Goal: Task Accomplishment & Management: Manage account settings

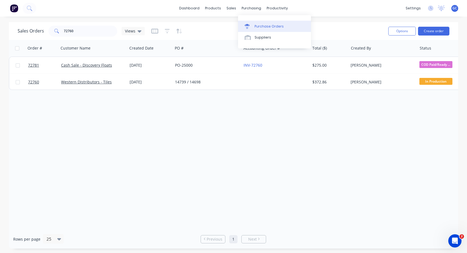
click at [260, 26] on div "Purchase Orders" at bounding box center [269, 26] width 29 height 5
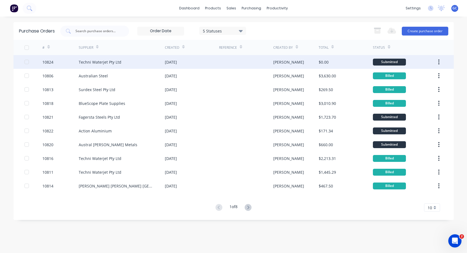
click at [49, 62] on div "10824" at bounding box center [47, 62] width 11 height 6
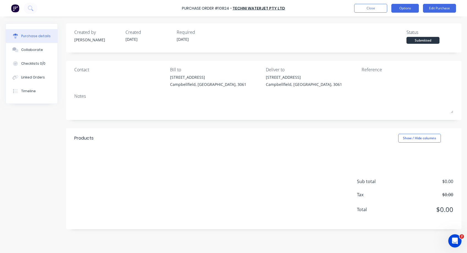
click at [409, 8] on button "Options" at bounding box center [406, 8] width 28 height 9
click at [440, 7] on button "Edit Purchase" at bounding box center [439, 8] width 33 height 9
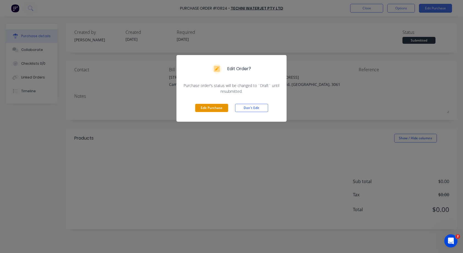
click at [210, 108] on button "Edit Purchase" at bounding box center [211, 108] width 33 height 8
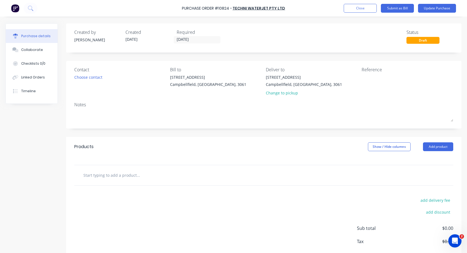
drag, startPoint x: 88, startPoint y: 177, endPoint x: 94, endPoint y: 175, distance: 6.8
click at [89, 177] on input "text" at bounding box center [138, 175] width 110 height 11
type input "GArnet 80 Mesh Bulk Bag 1Tonne"
drag, startPoint x: 89, startPoint y: 175, endPoint x: 95, endPoint y: 174, distance: 6.2
click at [89, 175] on input "GArnet 80 Mesh Bulk Bag 1Tonne" at bounding box center [138, 175] width 110 height 11
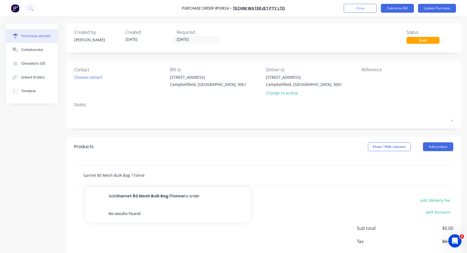
type input "Garnet 80 Mesh Bulk Bag 1Tonne"
click at [259, 177] on div "Garnet 80 Mesh Bulk Bag 1Tonne Add Garnet 80 Mesh Bulk Bag 1Tonne to order No r…" at bounding box center [264, 175] width 370 height 11
click at [378, 175] on div "Garnet 80 Mesh Bulk Bag 1Tonne Add Garnet 80 Mesh Bulk Bag 1Tonne to order No r…" at bounding box center [264, 175] width 370 height 11
click at [363, 170] on div "Garnet 80 Mesh Bulk Bag 1Tonne Add Garnet 80 Mesh Bulk Bag 1Tonne to order No r…" at bounding box center [264, 175] width 370 height 11
click at [365, 175] on div "Garnet 80 Mesh Bulk Bag 1Tonne Add Garnet 80 Mesh Bulk Bag 1Tonne to order No r…" at bounding box center [264, 175] width 370 height 11
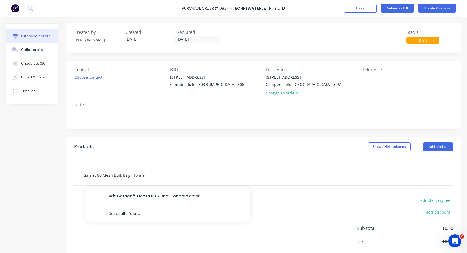
click at [146, 174] on input "Garnet 80 Mesh Bulk Bag 1Tonne" at bounding box center [138, 175] width 110 height 11
click at [295, 178] on div "Garnet 80 Mesh Bulk Bag 1Tonne Add Garnet 80 Mesh Bulk Bag 1Tonne to order No r…" at bounding box center [264, 175] width 370 height 11
drag, startPoint x: 339, startPoint y: 173, endPoint x: 332, endPoint y: 155, distance: 19.5
click at [330, 156] on div "Products Show / Hide columns Add product Garnet 80 Mesh Bulk Bag 1Tonne add del…" at bounding box center [264, 206] width 396 height 139
click at [379, 147] on button "Show / Hide columns" at bounding box center [389, 146] width 43 height 9
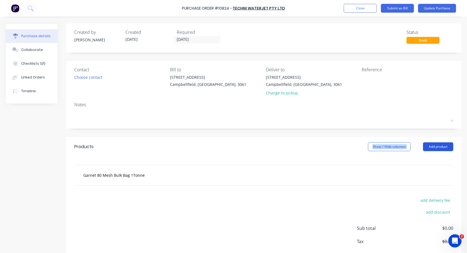
click at [433, 147] on button "Add product" at bounding box center [438, 146] width 30 height 9
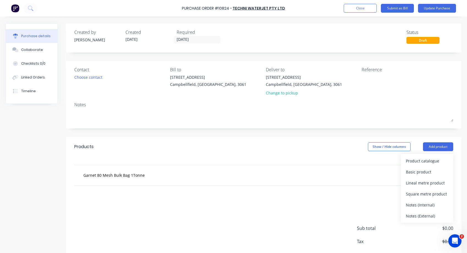
click at [308, 174] on div "Garnet 80 Mesh Bulk Bag 1Tonne" at bounding box center [264, 175] width 370 height 11
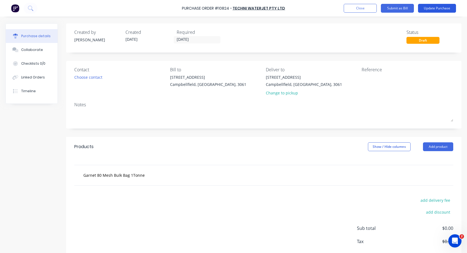
click at [437, 8] on button "Update Purchase" at bounding box center [437, 8] width 38 height 9
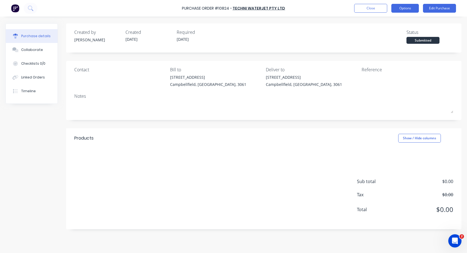
click at [409, 9] on button "Options" at bounding box center [406, 8] width 28 height 9
click at [441, 9] on button "Edit Purchase" at bounding box center [439, 8] width 33 height 9
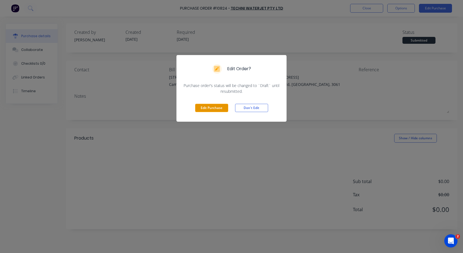
click at [220, 108] on button "Edit Purchase" at bounding box center [211, 108] width 33 height 8
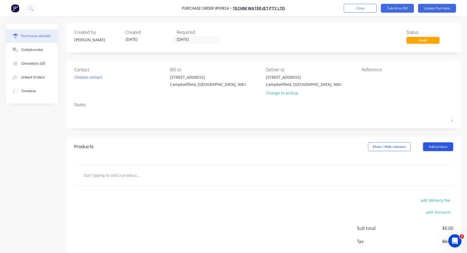
click at [437, 147] on button "Add product" at bounding box center [438, 146] width 30 height 9
click at [89, 173] on input "text" at bounding box center [138, 175] width 110 height 11
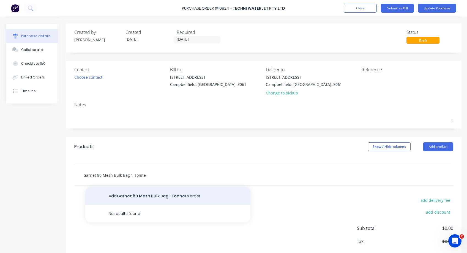
type input "Garnet 80 Mesh Bulk Bag 1 Tonne"
click at [163, 196] on button "Add Garnet 80 Mesh Bulk Bag 1 Tonne to order" at bounding box center [167, 196] width 165 height 18
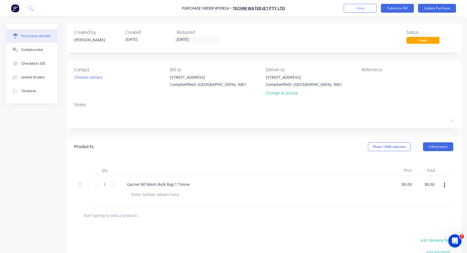
click at [396, 181] on div "$0.00 $0.00" at bounding box center [405, 190] width 23 height 29
drag, startPoint x: 399, startPoint y: 184, endPoint x: 343, endPoint y: 181, distance: 56.5
click at [415, 182] on div "1 1 Garnet 80 Mesh Bulk Bag 1 Tonne 0.00 0.00 $0.00 $0.00" at bounding box center [263, 190] width 379 height 29
type input "$0.00"
click at [112, 185] on icon at bounding box center [112, 184] width 5 height 5
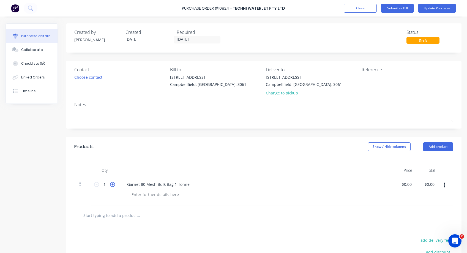
type input "2"
drag, startPoint x: 405, startPoint y: 184, endPoint x: 410, endPoint y: 183, distance: 5.0
click at [410, 183] on input "0" at bounding box center [409, 184] width 8 height 8
type input "$690.00"
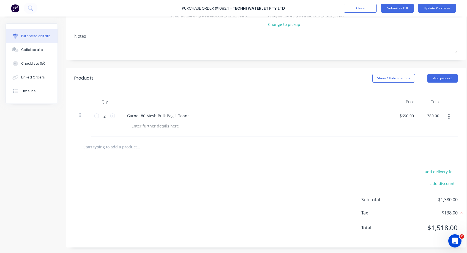
scroll to position [73, 0]
type input "$1,380.00"
click at [434, 9] on button "Update Purchase" at bounding box center [437, 8] width 38 height 9
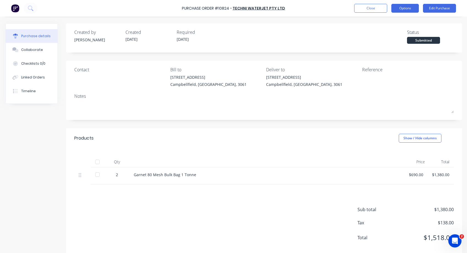
click at [408, 7] on button "Options" at bounding box center [406, 8] width 28 height 9
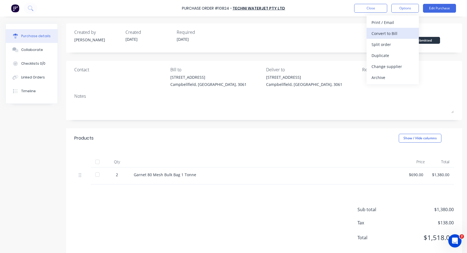
click at [385, 33] on div "Convert to Bill" at bounding box center [393, 33] width 42 height 8
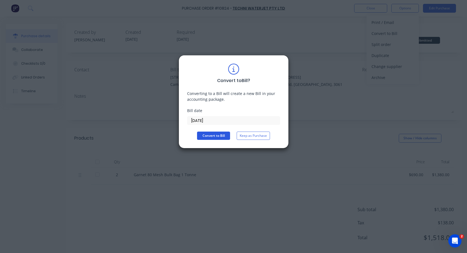
click at [221, 137] on button "Convert to Bill" at bounding box center [213, 136] width 33 height 8
